Goal: Task Accomplishment & Management: Manage account settings

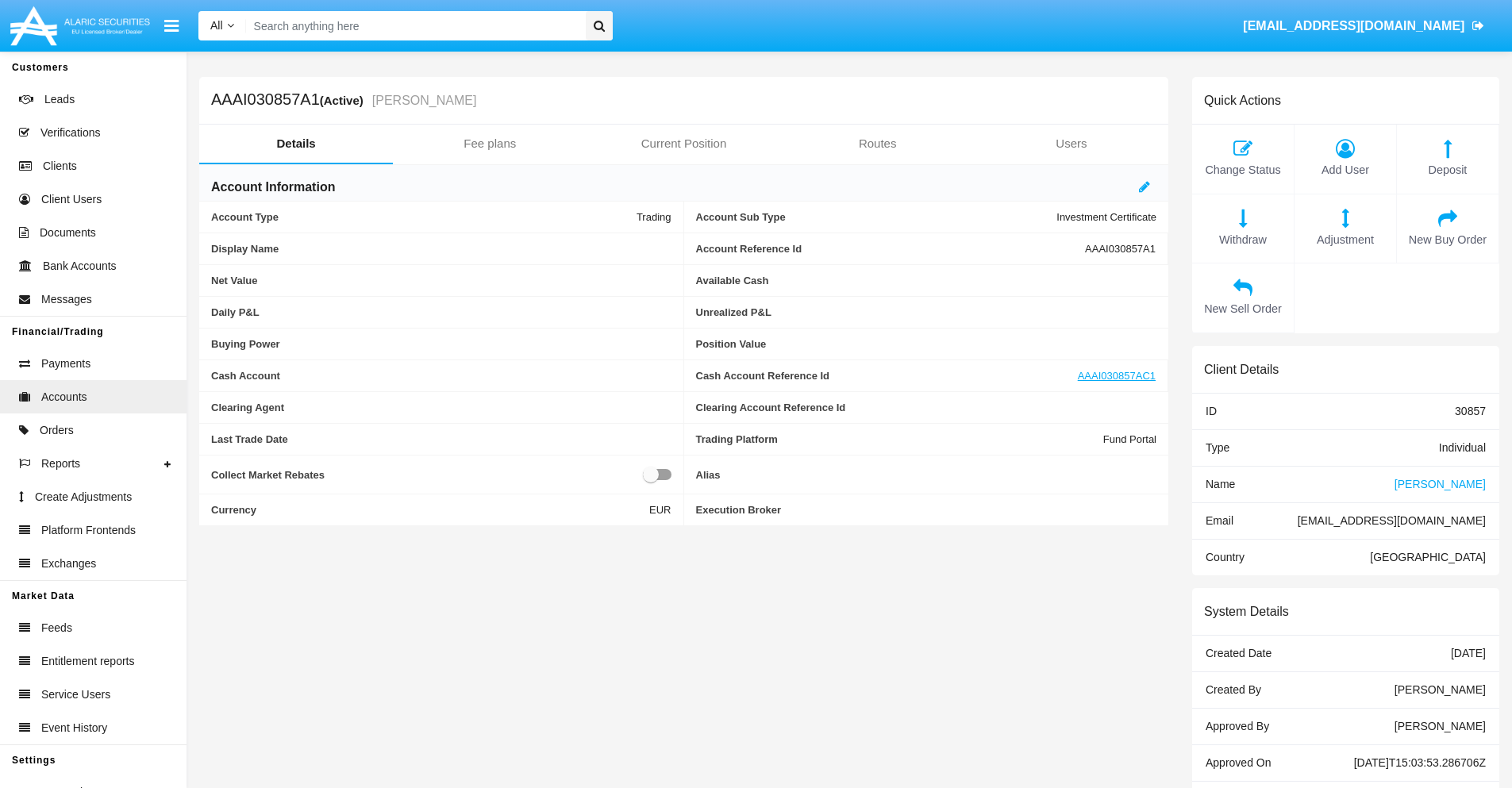
click at [490, 143] on link "Fee plans" at bounding box center [489, 143] width 193 height 38
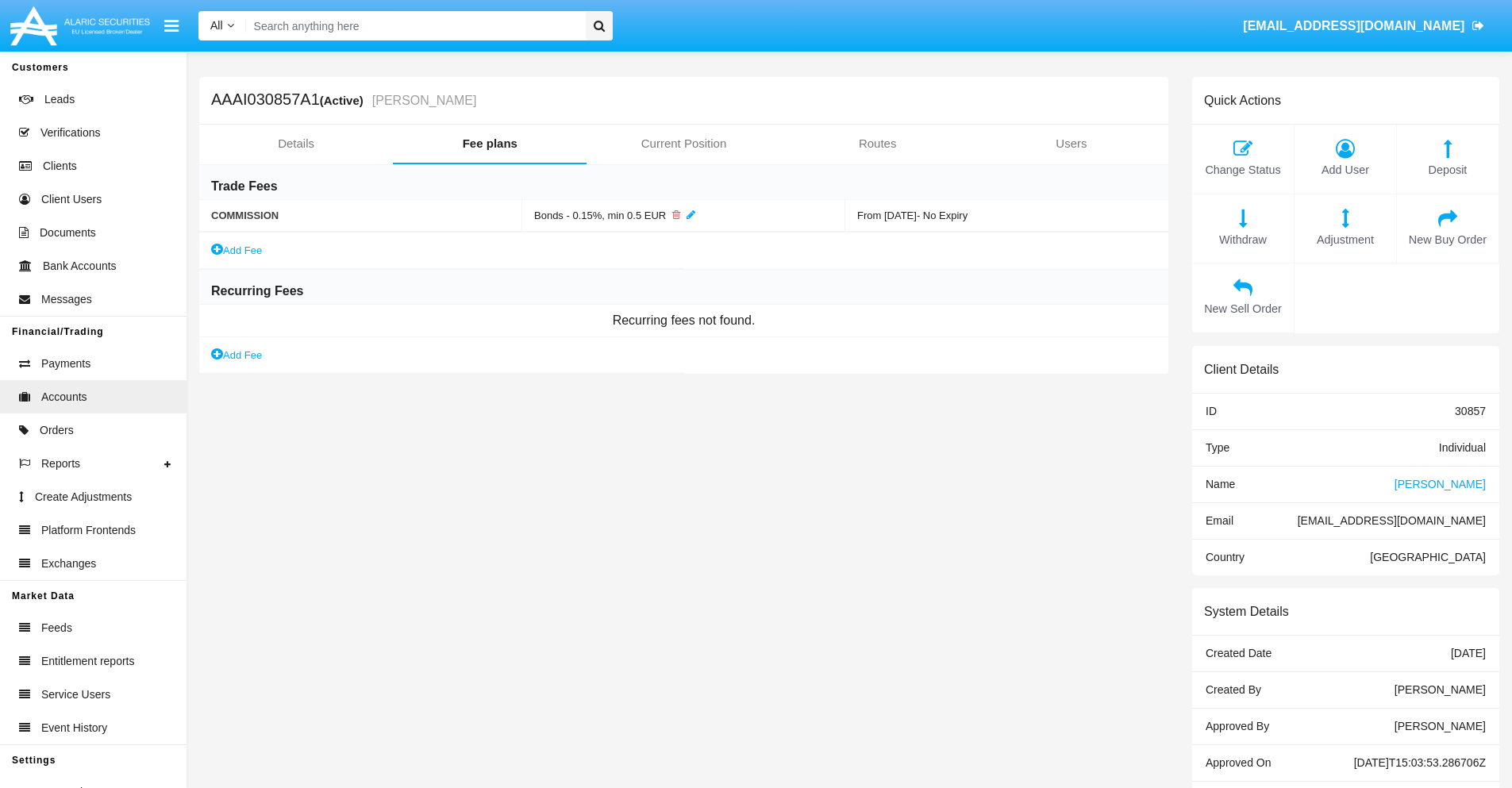
click at [237, 354] on link "Add Fee" at bounding box center [236, 354] width 51 height 17
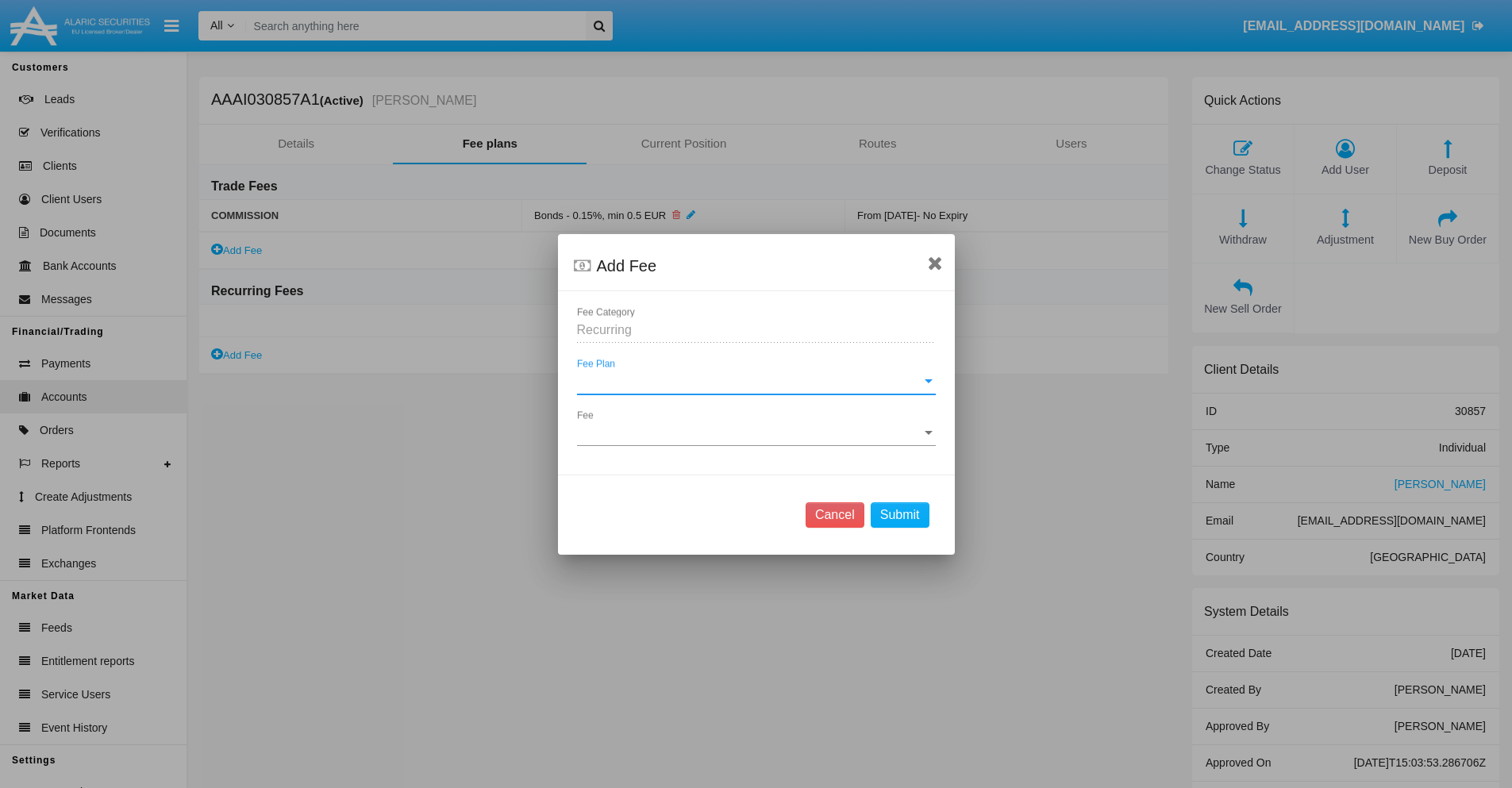
click at [755, 381] on span "Fee Plan" at bounding box center [749, 382] width 345 height 14
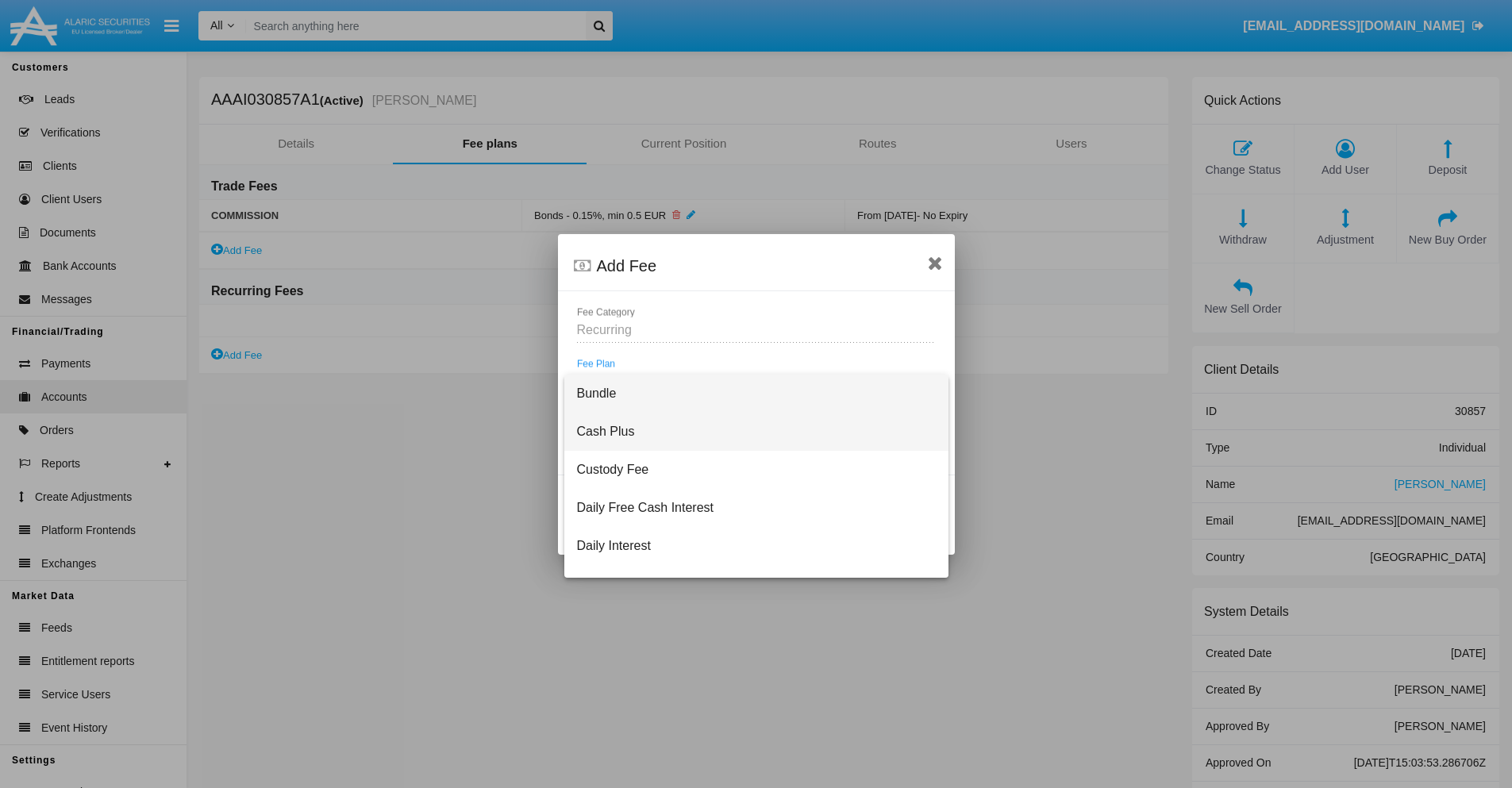
click at [750, 431] on span "Cash Plus" at bounding box center [756, 431] width 359 height 38
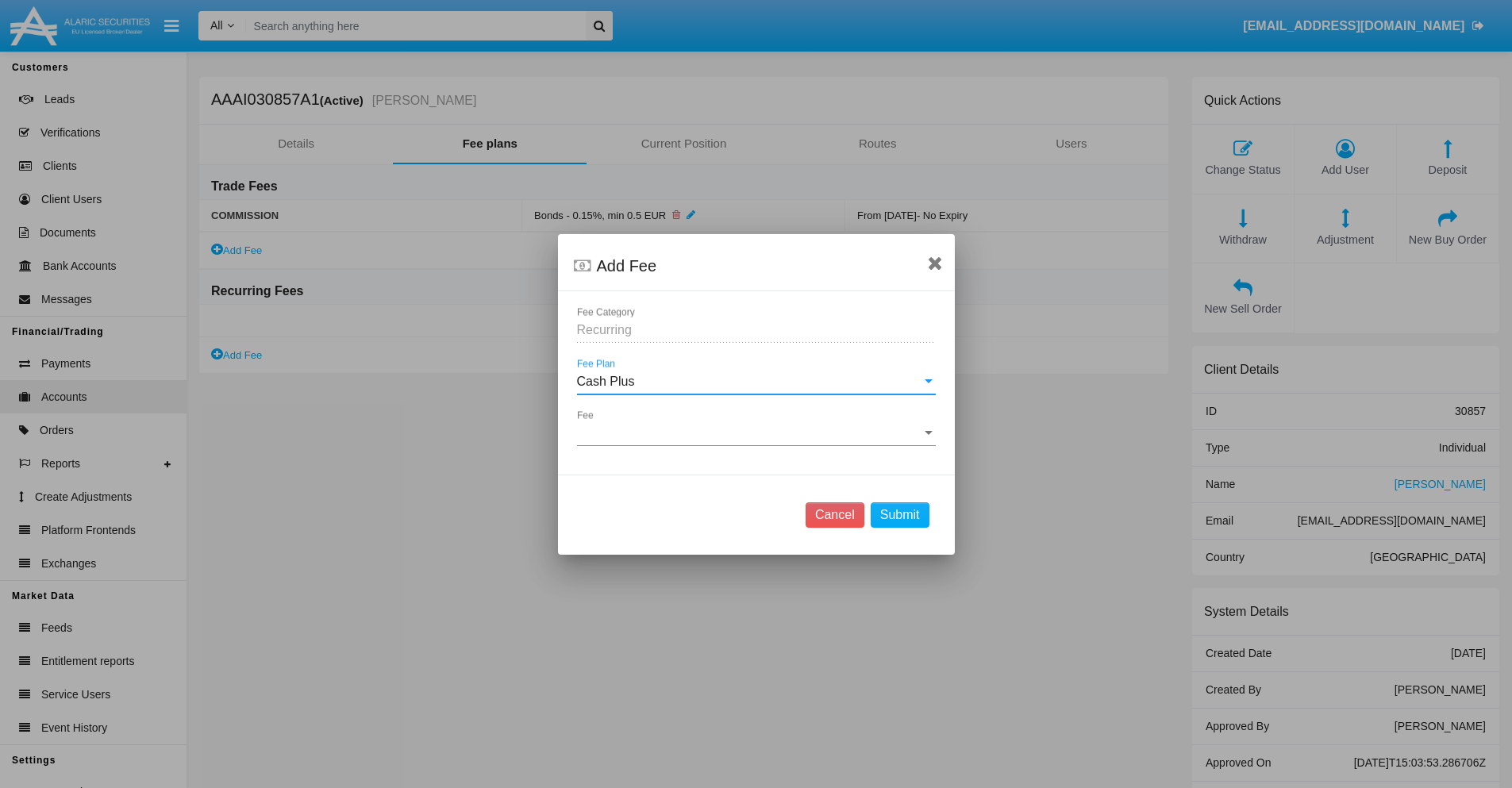
click at [755, 433] on span "Fee" at bounding box center [749, 434] width 345 height 14
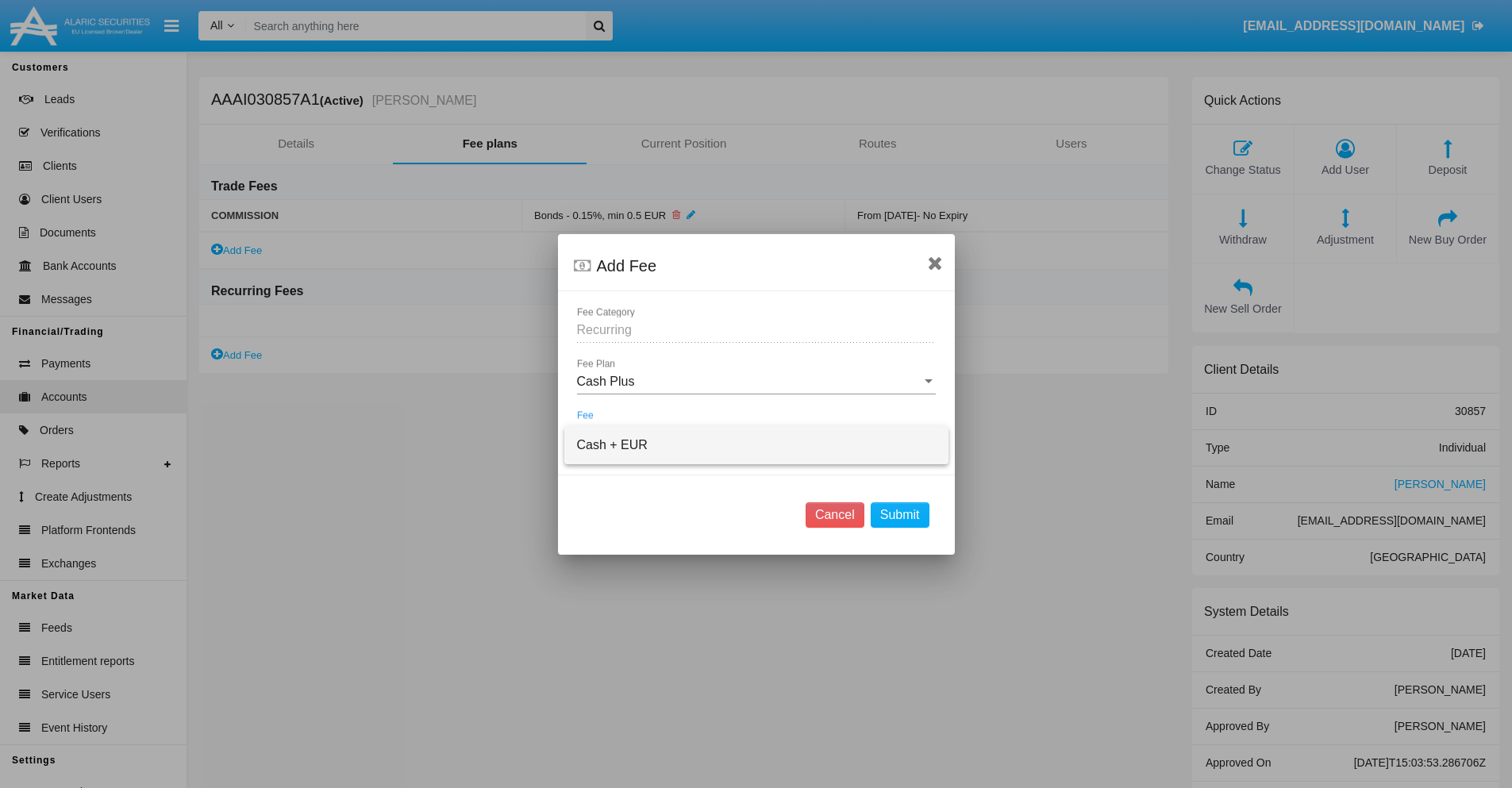
click at [755, 444] on span "Cash + EUR" at bounding box center [756, 445] width 359 height 38
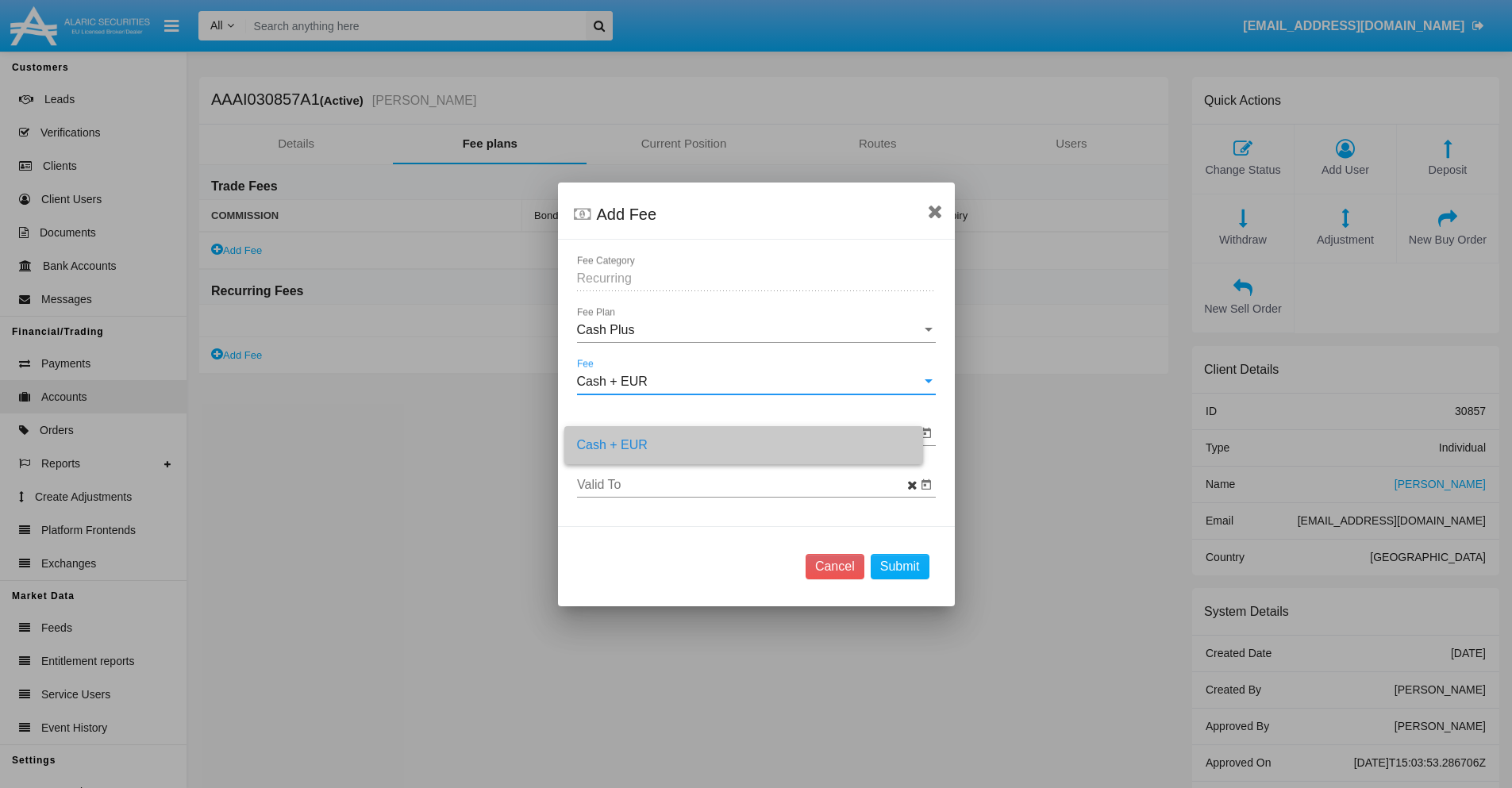
click at [746, 433] on input "Valid From" at bounding box center [746, 434] width 339 height 14
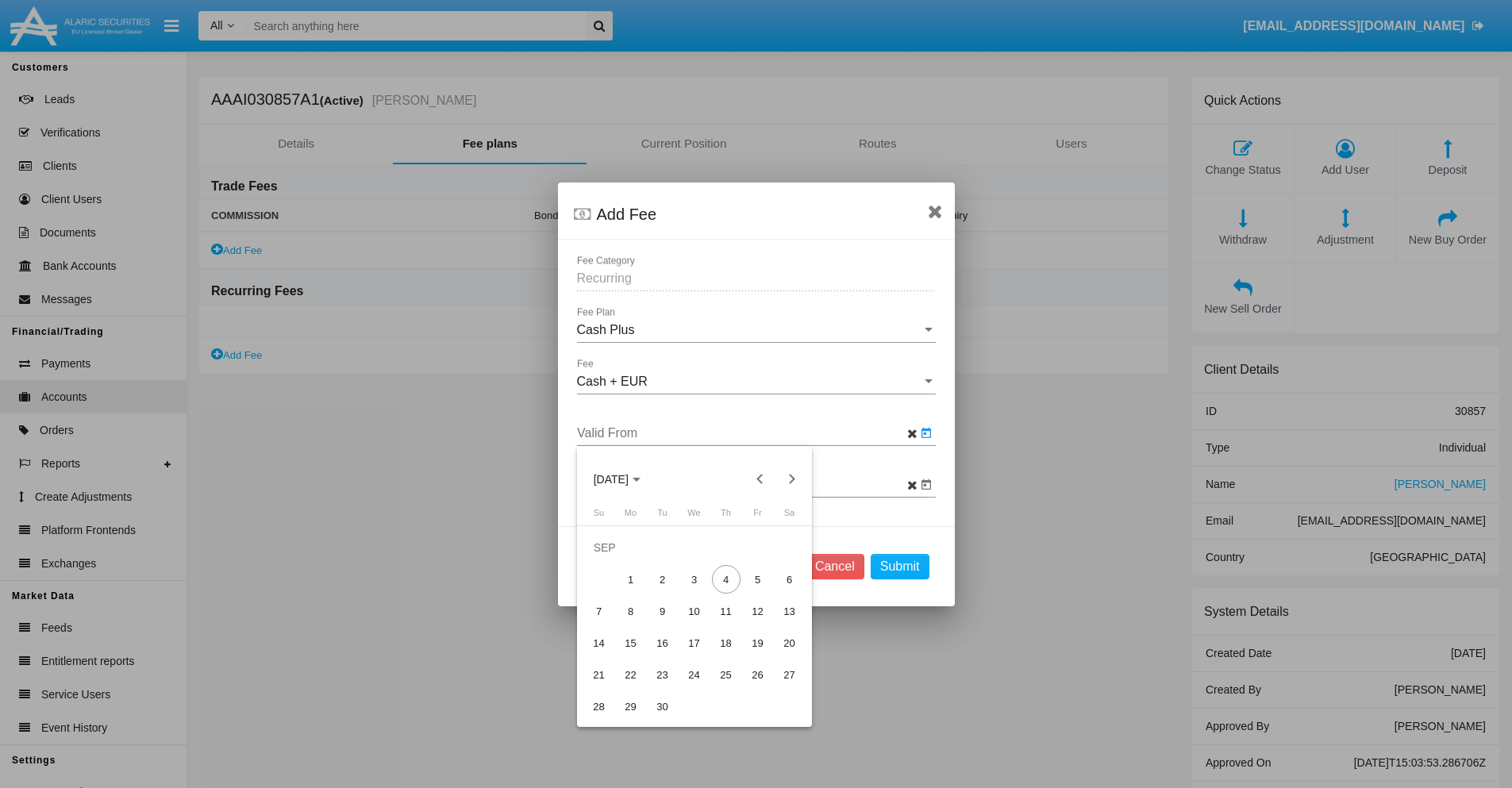
click at [623, 478] on span "[DATE]" at bounding box center [611, 479] width 35 height 12
click at [666, 591] on div "2025" at bounding box center [666, 592] width 50 height 28
click at [610, 623] on div "SEP" at bounding box center [611, 623] width 50 height 28
click at [726, 580] on div "4" at bounding box center [726, 580] width 28 height 28
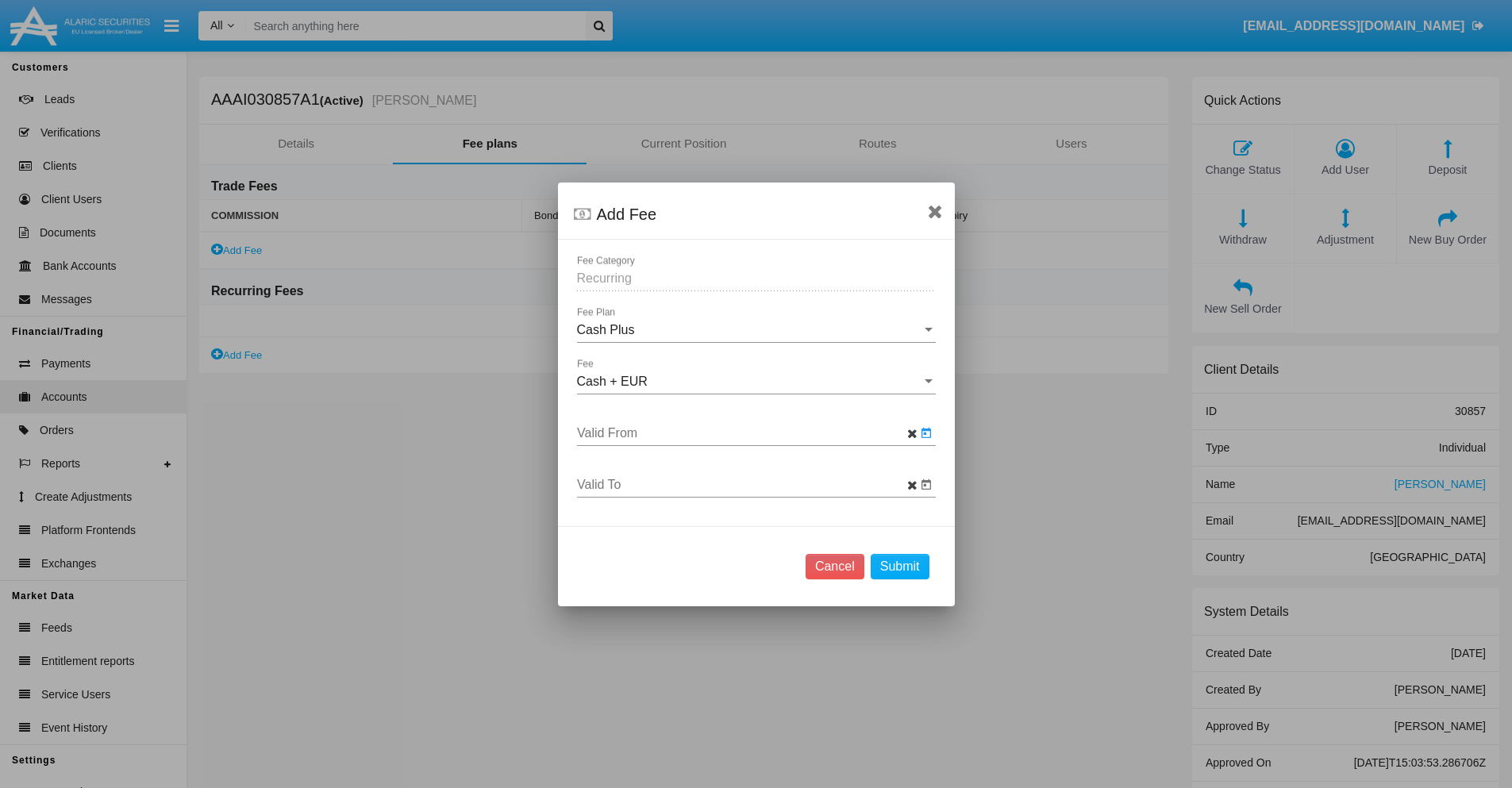
type input "[DATE]"
click at [746, 484] on input "Valid To" at bounding box center [746, 484] width 339 height 14
click at [623, 214] on span "[DATE]" at bounding box center [611, 214] width 35 height 12
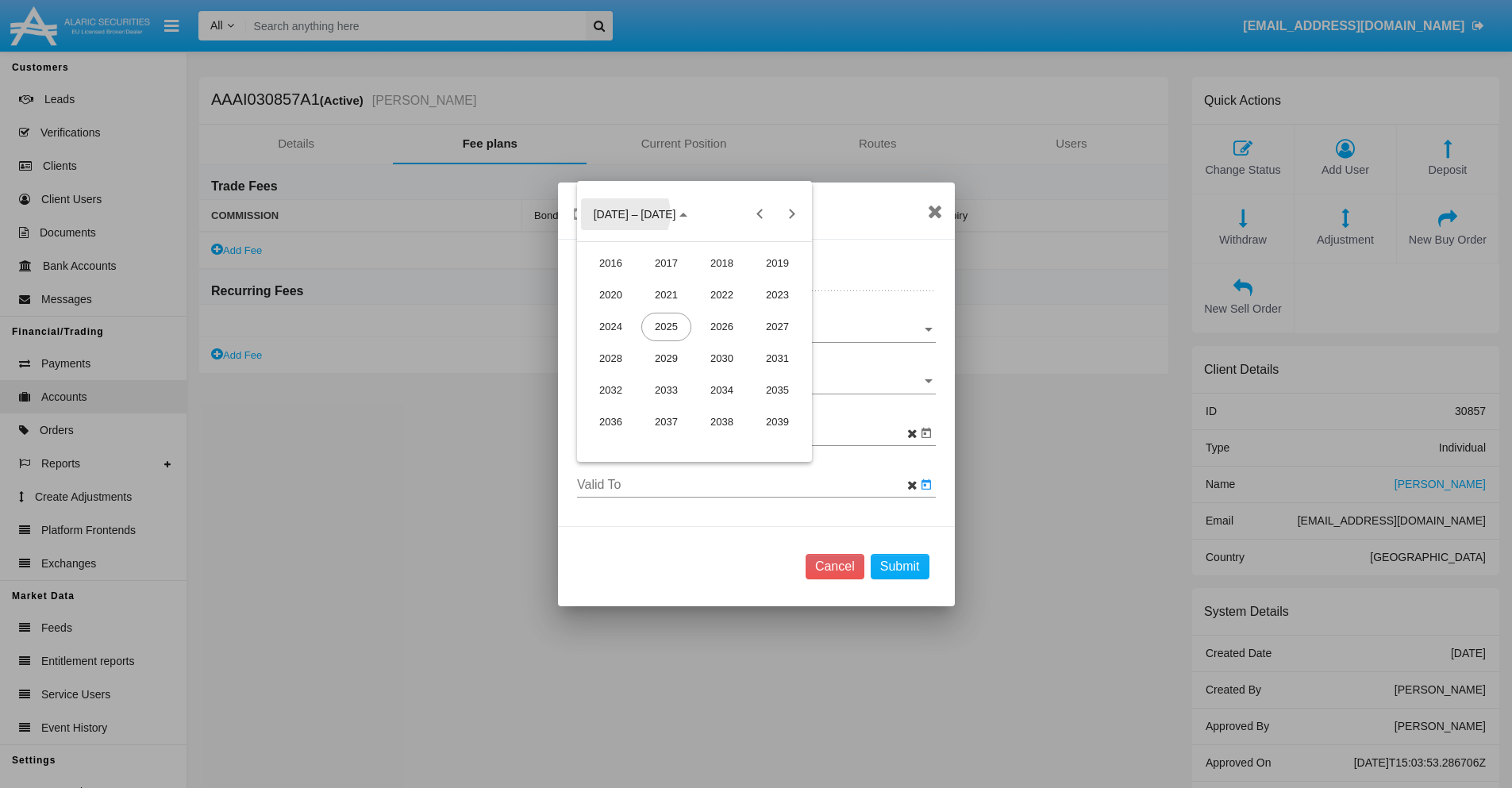
click at [666, 326] on div "2025" at bounding box center [666, 327] width 50 height 28
click at [666, 358] on div "OCT" at bounding box center [666, 359] width 50 height 28
click at [598, 314] on div "5" at bounding box center [599, 314] width 28 height 28
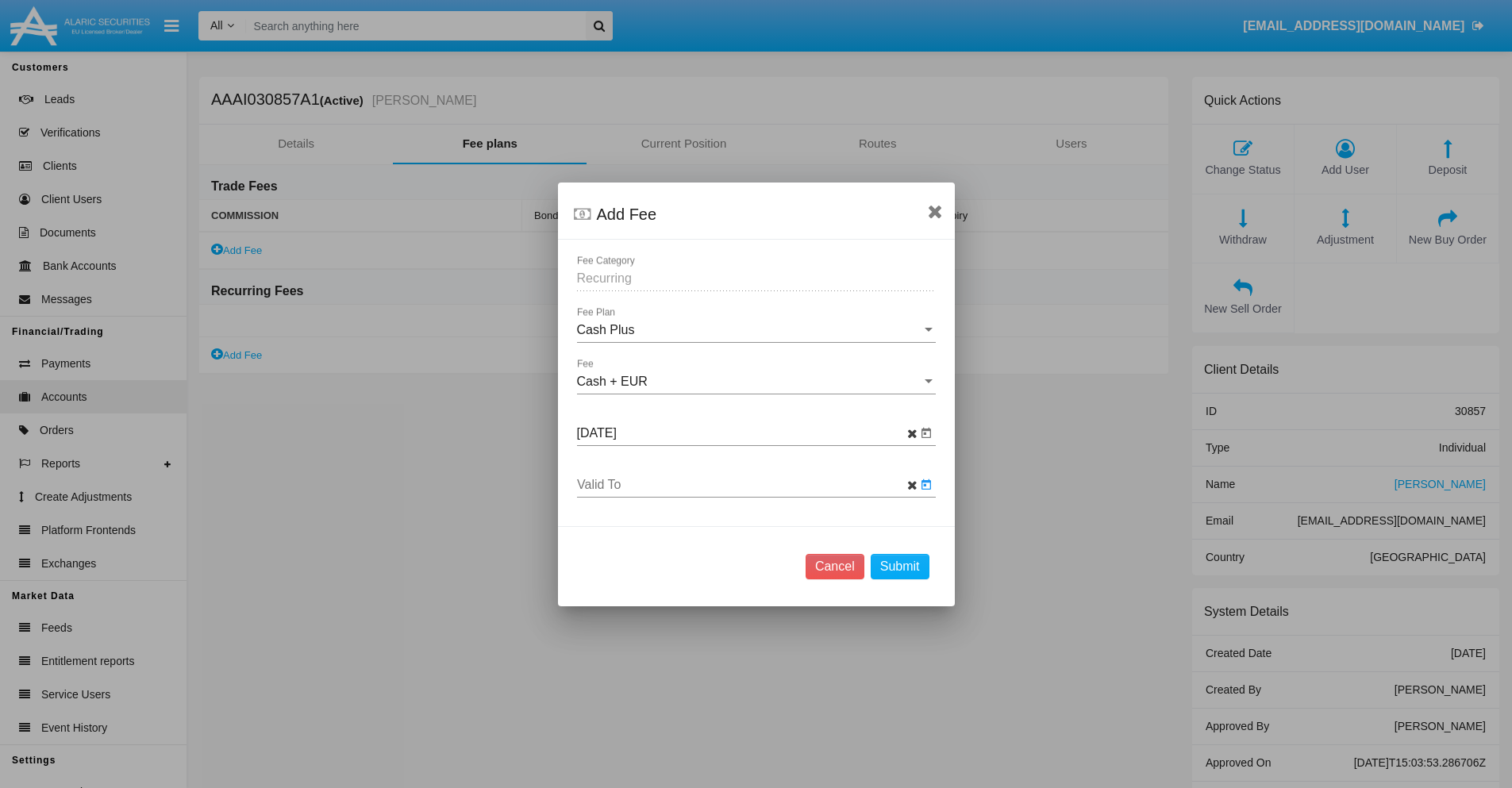
type input "[DATE]"
click at [899, 565] on button "Submit" at bounding box center [900, 566] width 59 height 26
